Goal: Task Accomplishment & Management: Complete application form

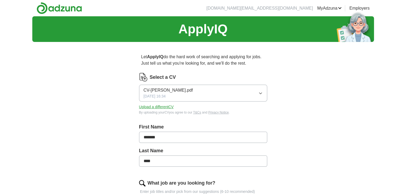
click at [0, 0] on link "ApplyIQ" at bounding box center [0, 0] width 0 height 0
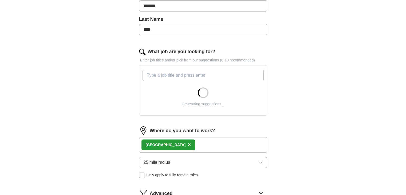
scroll to position [134, 0]
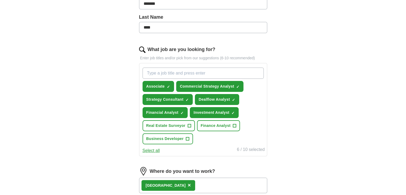
click at [164, 71] on input "What job are you looking for?" at bounding box center [203, 73] width 121 height 11
type input "Founders Associate"
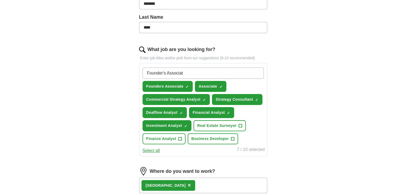
type input "Founder's Associate"
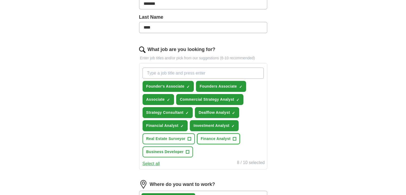
click at [235, 137] on span "+" at bounding box center [234, 139] width 3 height 4
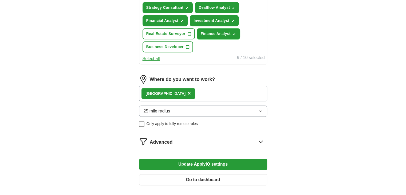
scroll to position [240, 0]
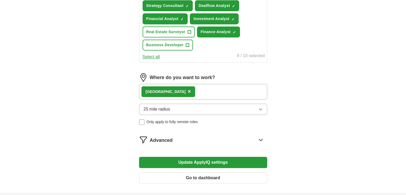
click at [220, 109] on button "25 mile radius" at bounding box center [203, 109] width 128 height 11
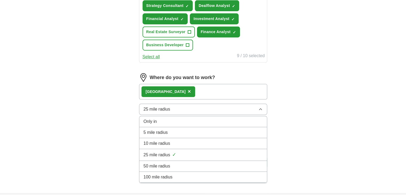
click at [191, 140] on div "10 mile radius" at bounding box center [203, 143] width 119 height 6
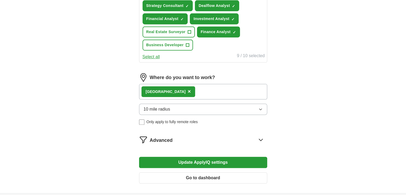
click at [220, 107] on button "10 mile radius" at bounding box center [203, 109] width 128 height 11
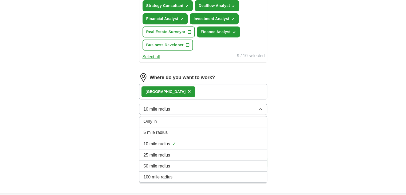
click at [198, 153] on div "25 mile radius" at bounding box center [203, 155] width 119 height 6
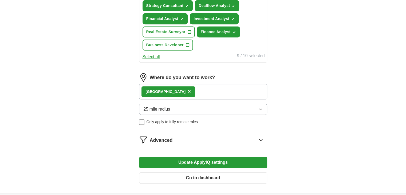
click at [175, 138] on div "Advanced" at bounding box center [209, 139] width 118 height 9
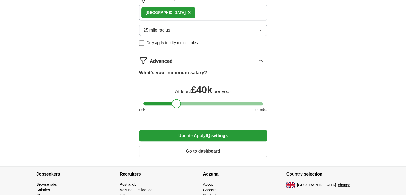
scroll to position [321, 0]
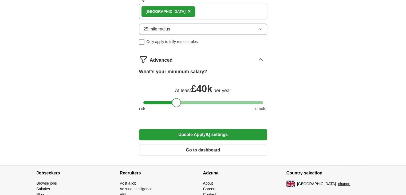
click at [198, 132] on button "Update ApplyIQ settings" at bounding box center [203, 134] width 128 height 11
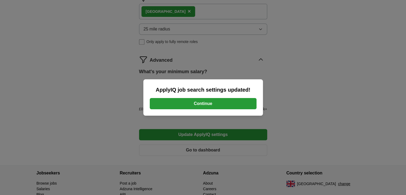
click at [201, 103] on button "Continue" at bounding box center [203, 103] width 107 height 11
